Goal: Navigation & Orientation: Find specific page/section

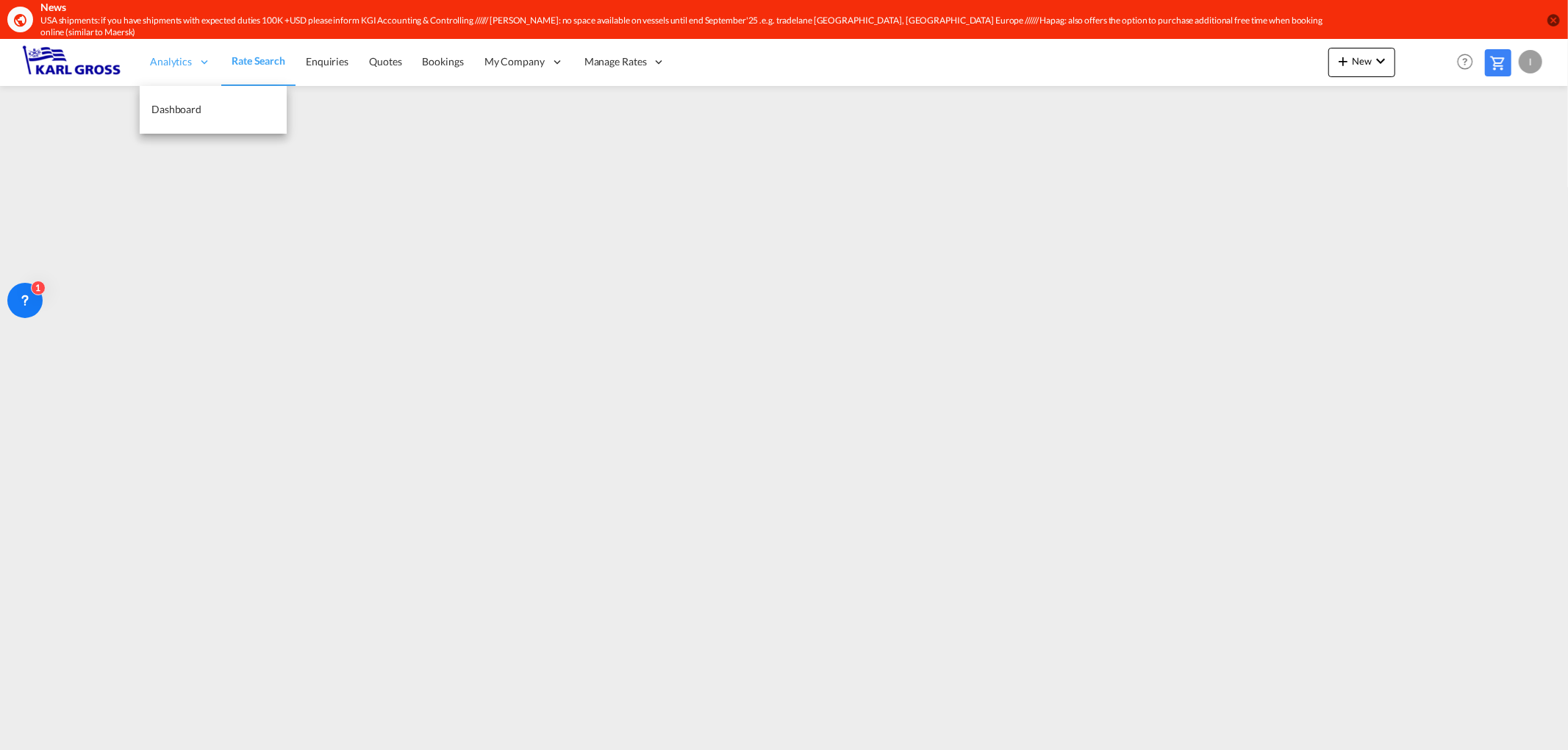
click at [208, 55] on icon at bounding box center [204, 61] width 13 height 13
click at [229, 99] on link "Dashboard" at bounding box center [213, 110] width 147 height 47
click at [268, 55] on span "Rate Search" at bounding box center [258, 61] width 53 height 12
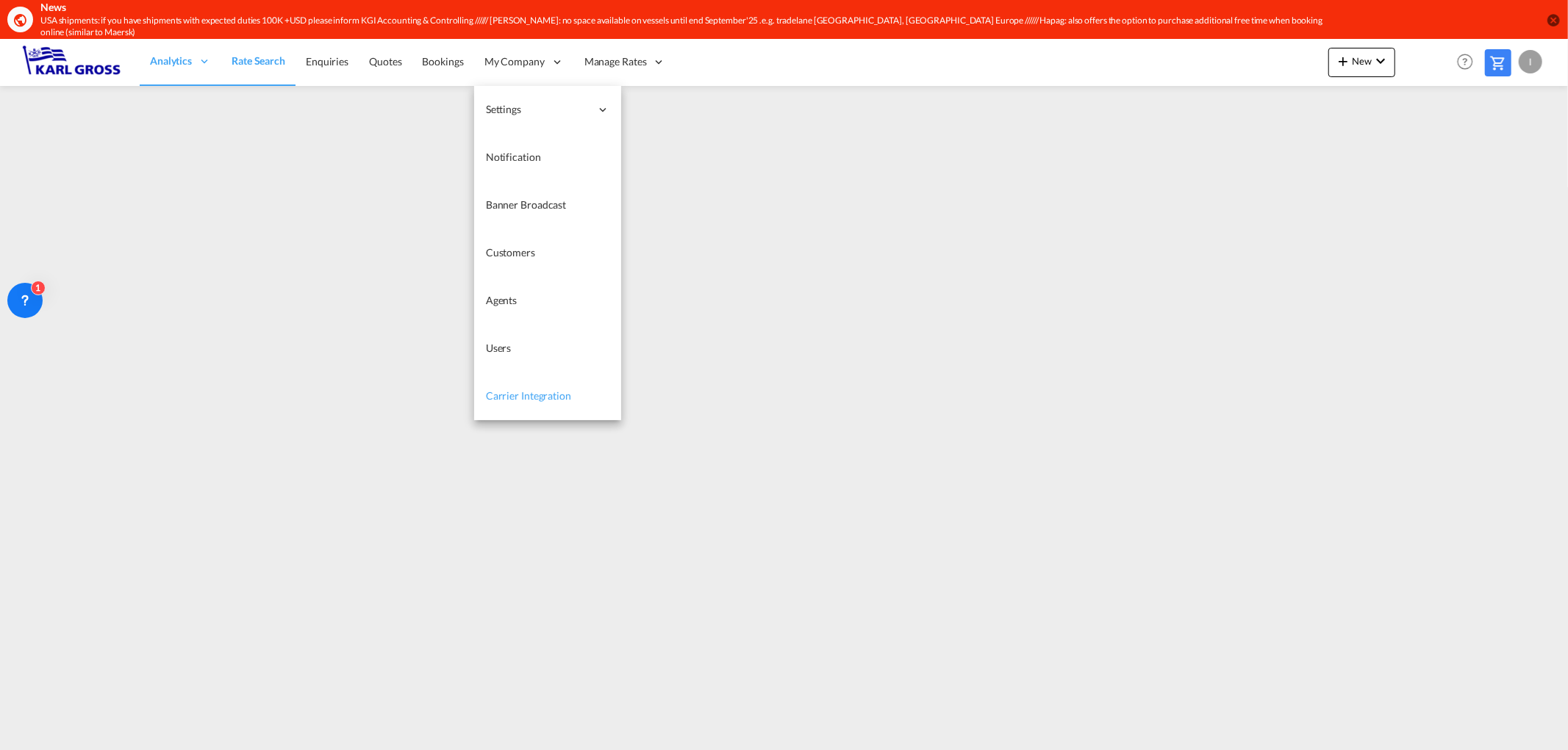
click at [526, 390] on span "Carrier Integration" at bounding box center [528, 395] width 85 height 12
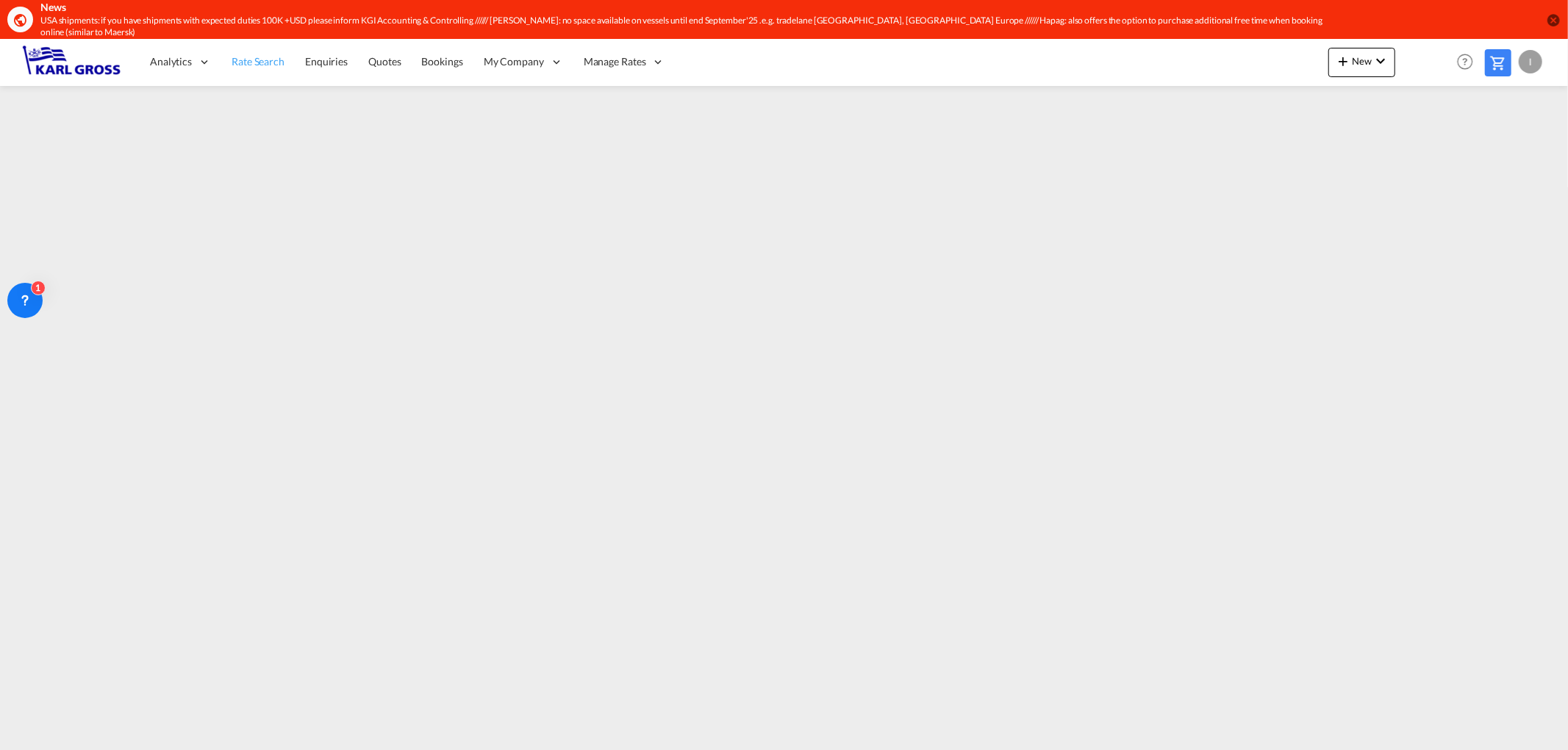
click at [270, 55] on span "Rate Search" at bounding box center [258, 61] width 53 height 12
